Goal: Information Seeking & Learning: Learn about a topic

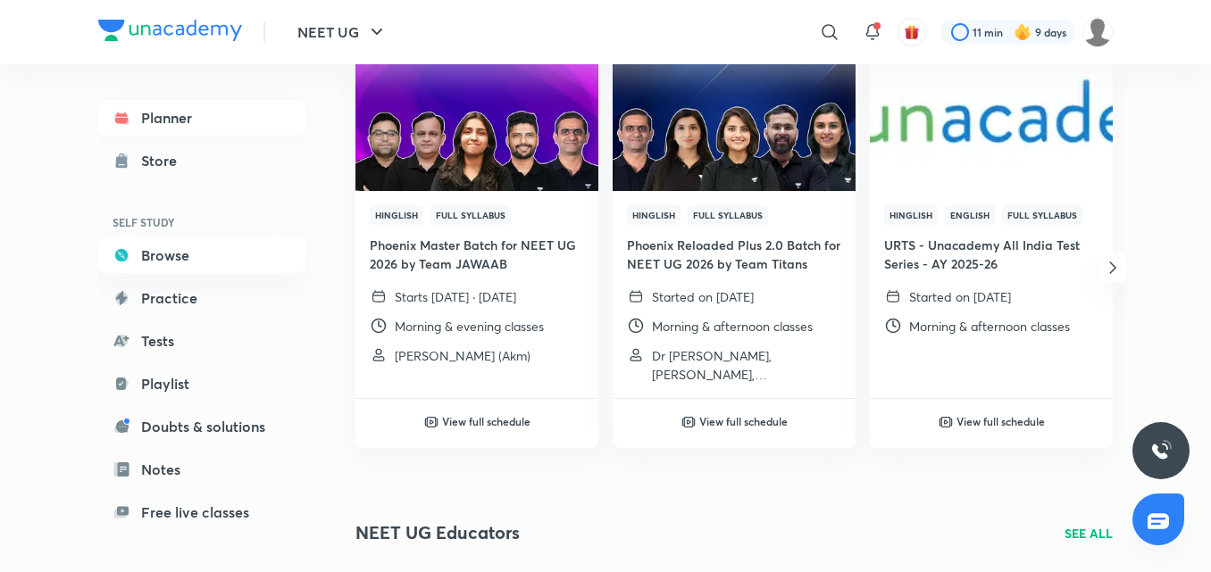
click at [188, 121] on link "Planner" at bounding box center [201, 118] width 207 height 36
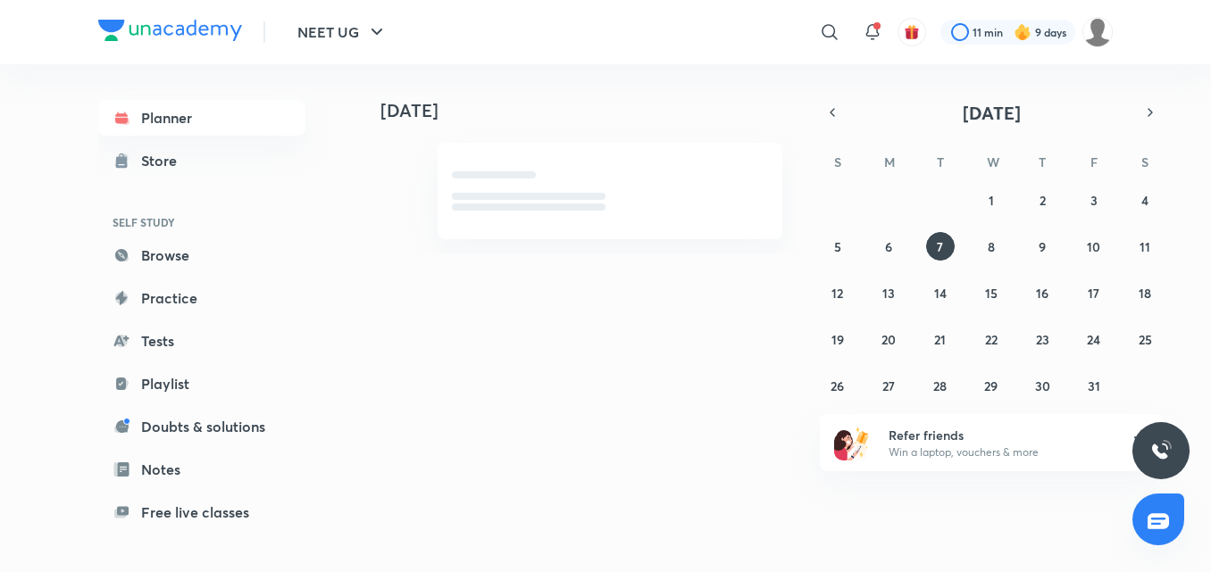
click at [203, 251] on link "Browse" at bounding box center [201, 256] width 207 height 36
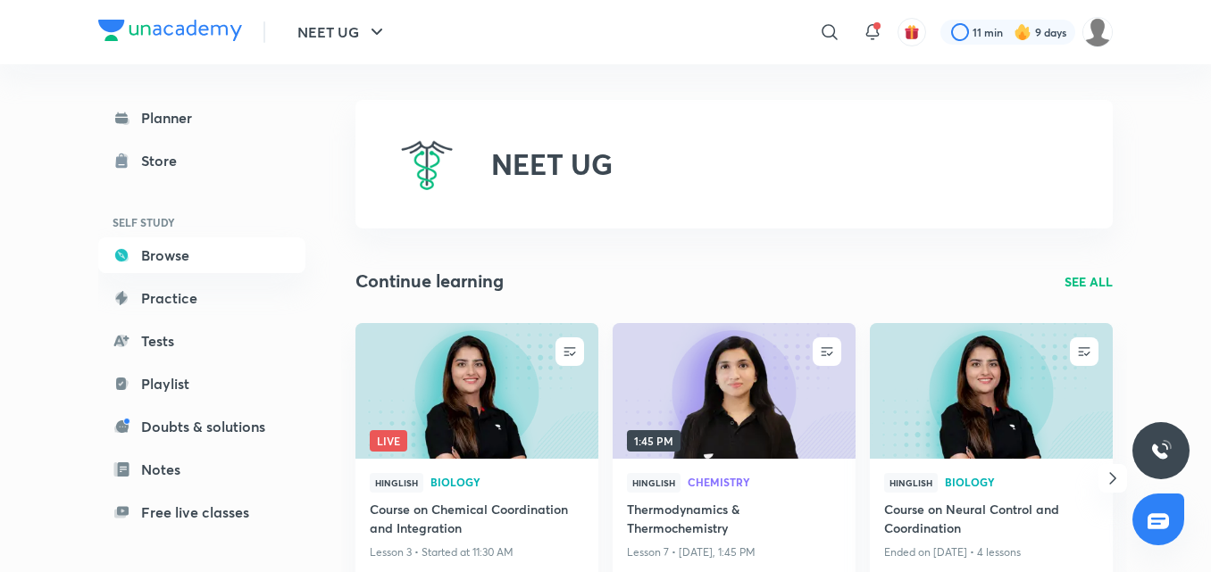
click at [635, 363] on img at bounding box center [733, 390] width 247 height 138
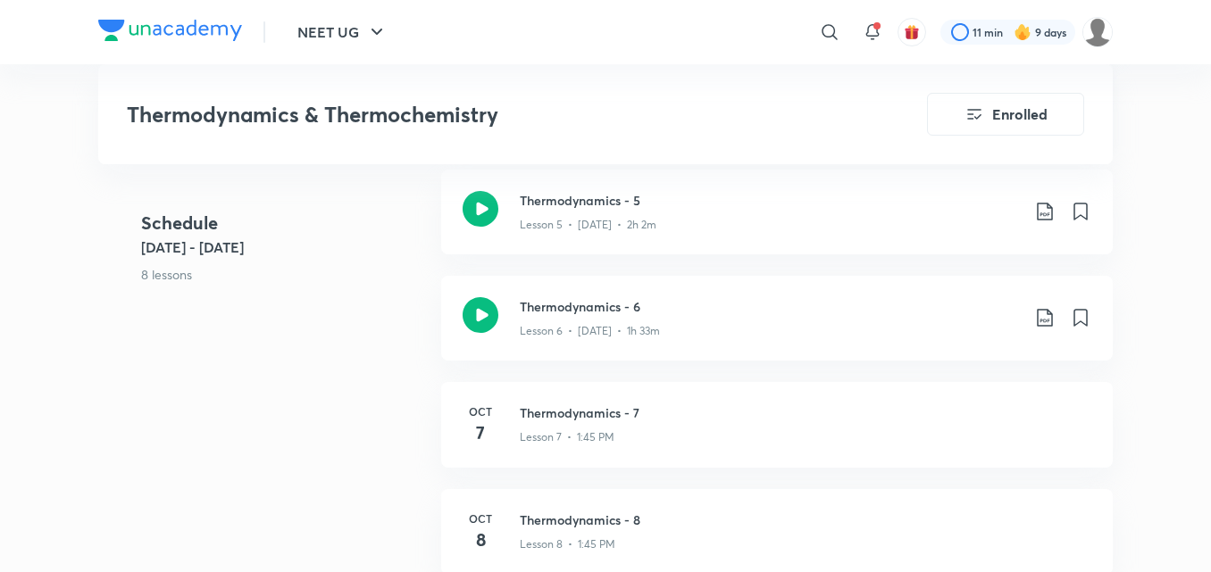
scroll to position [1250, 0]
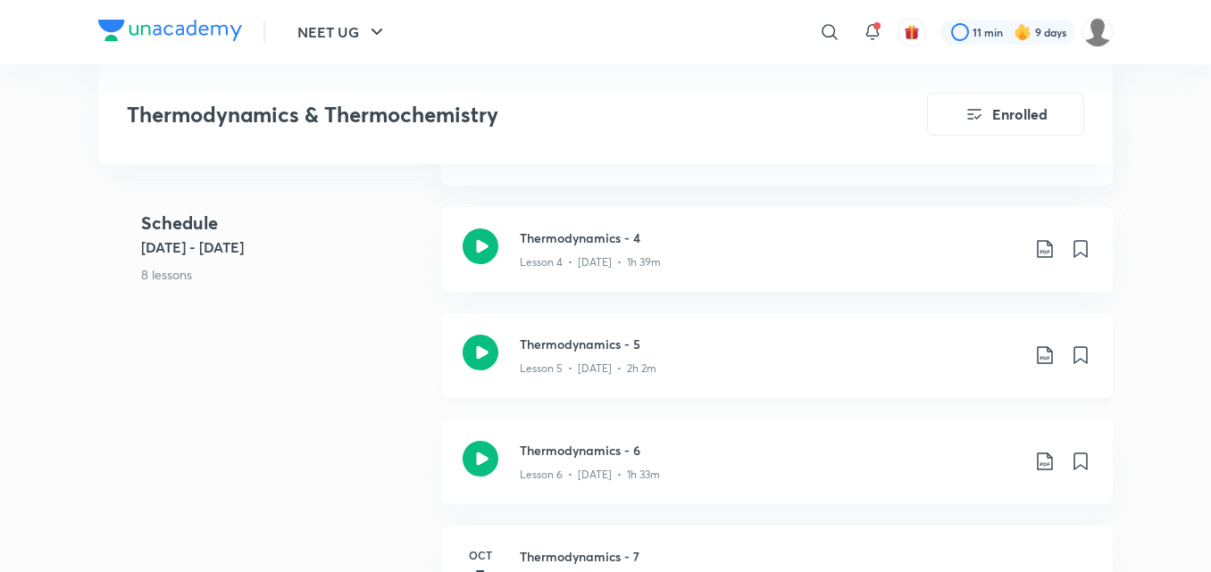
click at [480, 350] on icon at bounding box center [481, 353] width 36 height 36
